Goal: Information Seeking & Learning: Compare options

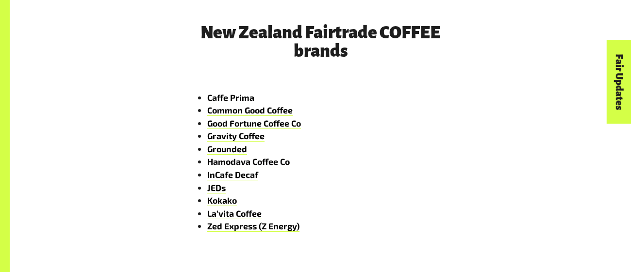
scroll to position [1462, 0]
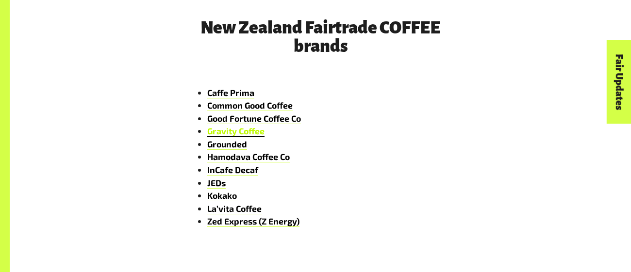
click at [234, 133] on link "Gravity Coffee" at bounding box center [235, 131] width 57 height 11
click at [233, 143] on link "Grounded" at bounding box center [227, 144] width 40 height 11
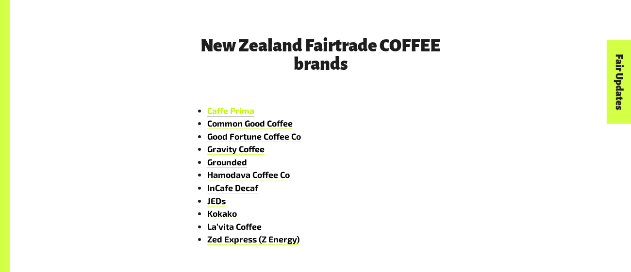
scroll to position [1466, 0]
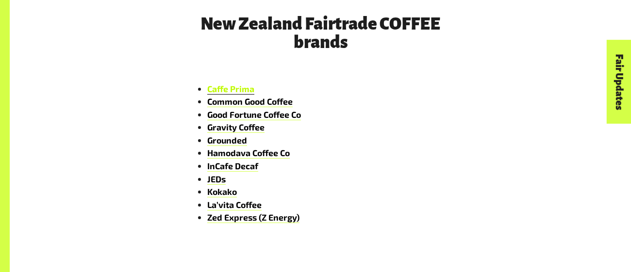
click at [242, 88] on link "Caffe Prima" at bounding box center [230, 89] width 47 height 11
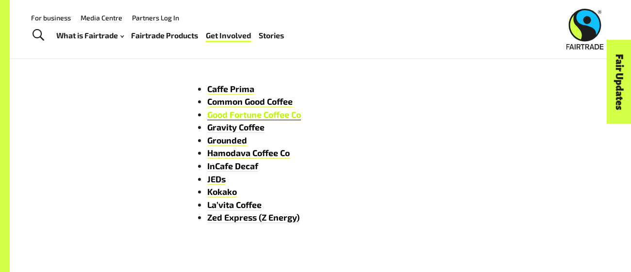
click at [252, 112] on link "Good Fortune Coffee Co" at bounding box center [254, 114] width 94 height 11
click at [273, 157] on link "Hamodava Coffee Co" at bounding box center [248, 153] width 83 height 11
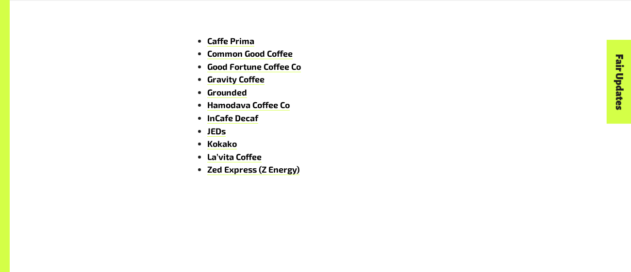
scroll to position [1515, 0]
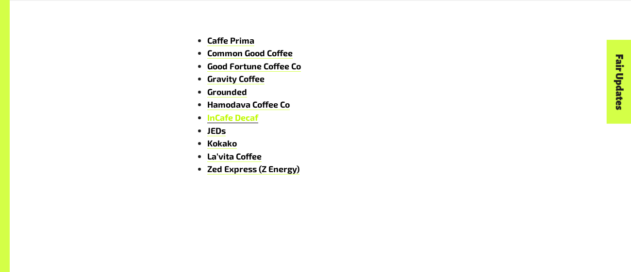
click at [222, 117] on link "InCafe Decaf" at bounding box center [232, 117] width 51 height 11
click at [240, 120] on link "InCafe Decaf" at bounding box center [232, 117] width 51 height 11
